Goal: Find specific page/section: Find specific page/section

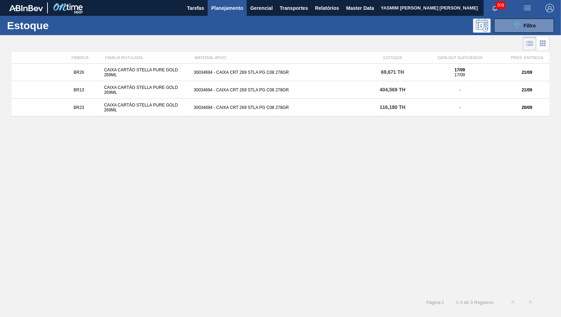
click at [354, 20] on div "089F7B8B-B2A5-4AFE-B5C0-19BA573D28AC Filtro" at bounding box center [333, 26] width 449 height 14
click at [357, 10] on span "Master Data" at bounding box center [360, 8] width 28 height 8
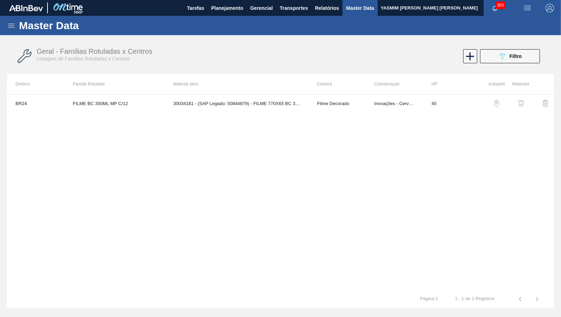
click at [8, 27] on icon at bounding box center [11, 25] width 8 height 8
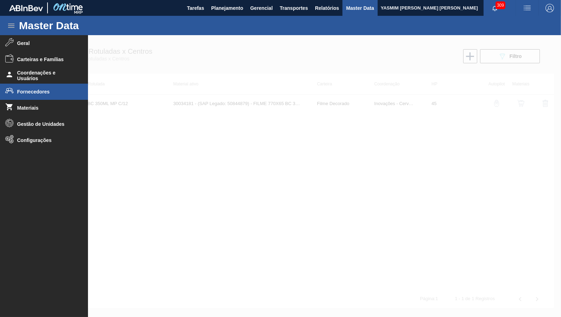
click at [40, 99] on li "Fornecedores" at bounding box center [44, 92] width 88 height 16
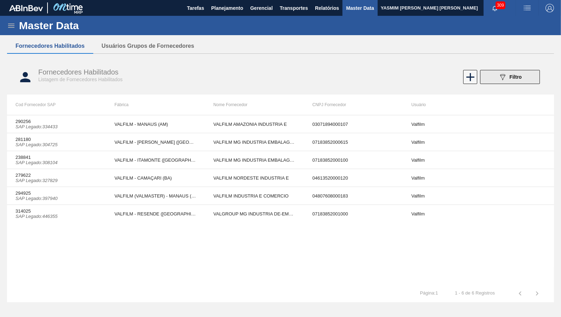
click at [517, 75] on span "Filtro" at bounding box center [516, 77] width 12 height 6
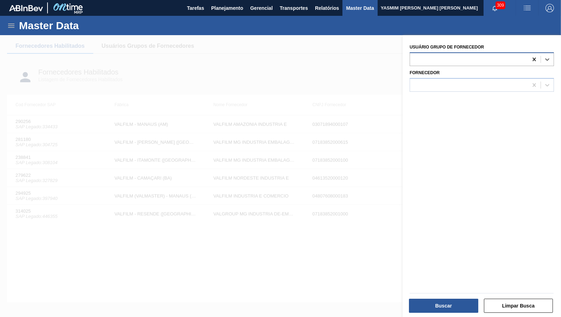
click at [536, 58] on icon at bounding box center [534, 60] width 3 height 4
click at [473, 89] on div at bounding box center [482, 85] width 144 height 14
paste input "470407"
type input "470407"
click at [427, 82] on input "470407" at bounding box center [423, 85] width 18 height 6
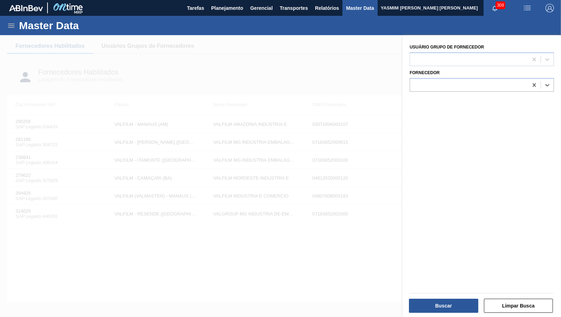
drag, startPoint x: 434, startPoint y: 82, endPoint x: 288, endPoint y: 76, distance: 145.8
click at [403, 76] on div "089F7B8B-B2A5-4AFE-B5C0-19BA573D28AC Created with sketchtool. Usuário Grupo de …" at bounding box center [482, 193] width 158 height 317
paste input "470407"
type input "470407"
click at [337, 96] on div at bounding box center [280, 193] width 561 height 317
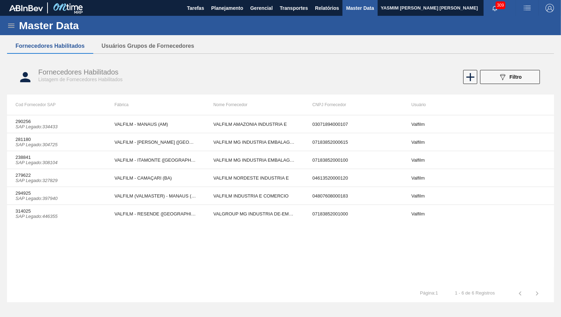
click at [337, 96] on th "CNPJ Fornecedor" at bounding box center [353, 105] width 99 height 20
